Goal: Task Accomplishment & Management: Manage account settings

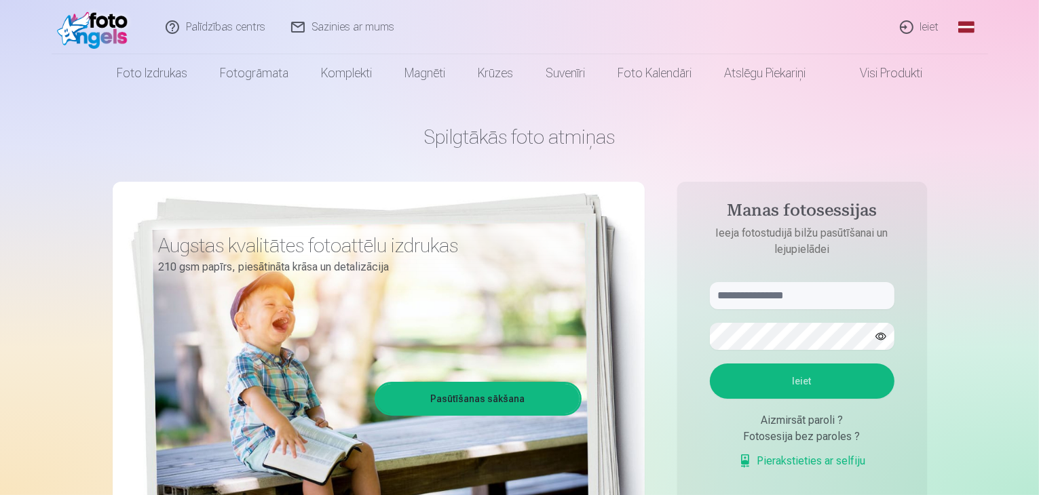
click at [926, 31] on link "Ieiet" at bounding box center [920, 27] width 65 height 54
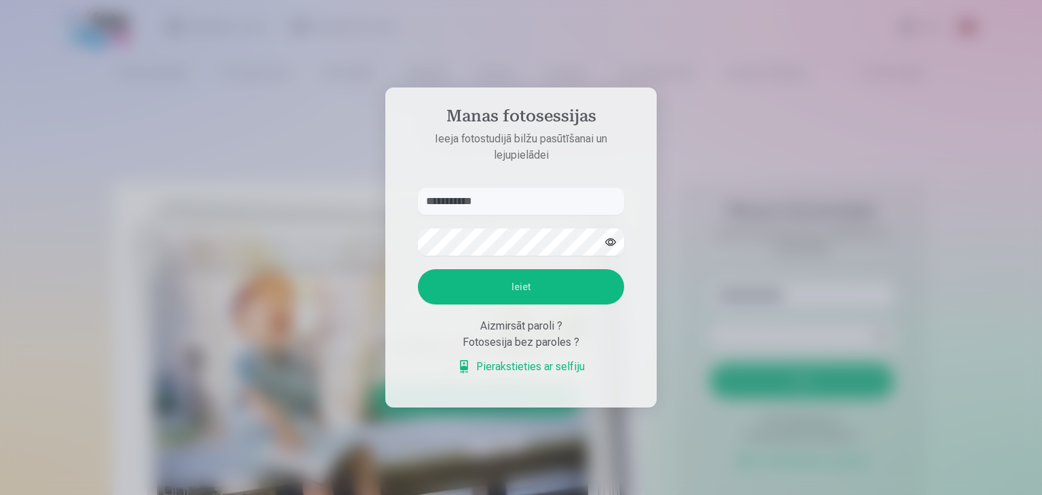
type input "**********"
click at [532, 283] on button "Ieiet" at bounding box center [521, 286] width 206 height 35
